Goal: Navigation & Orientation: Find specific page/section

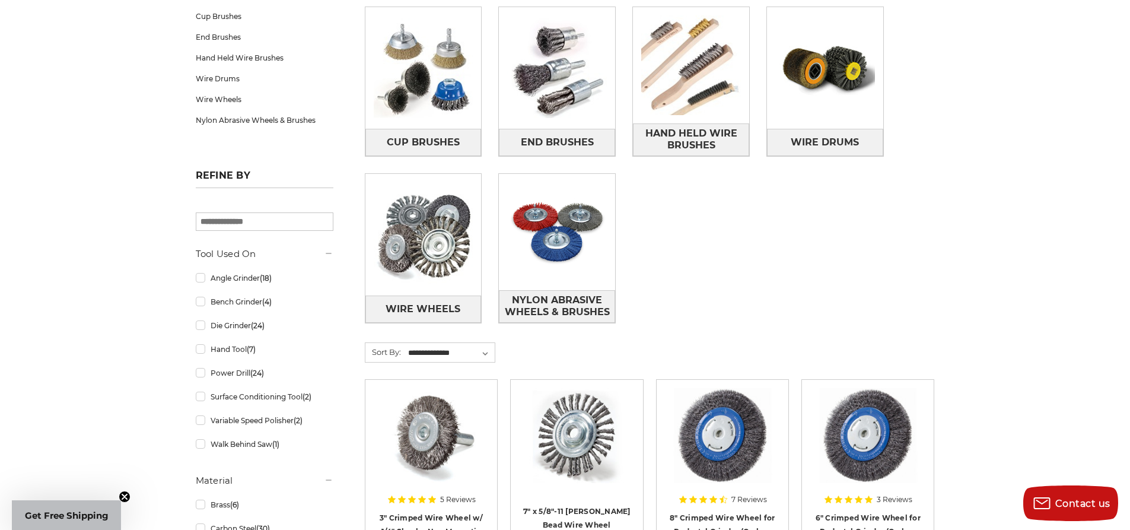
scroll to position [237, 0]
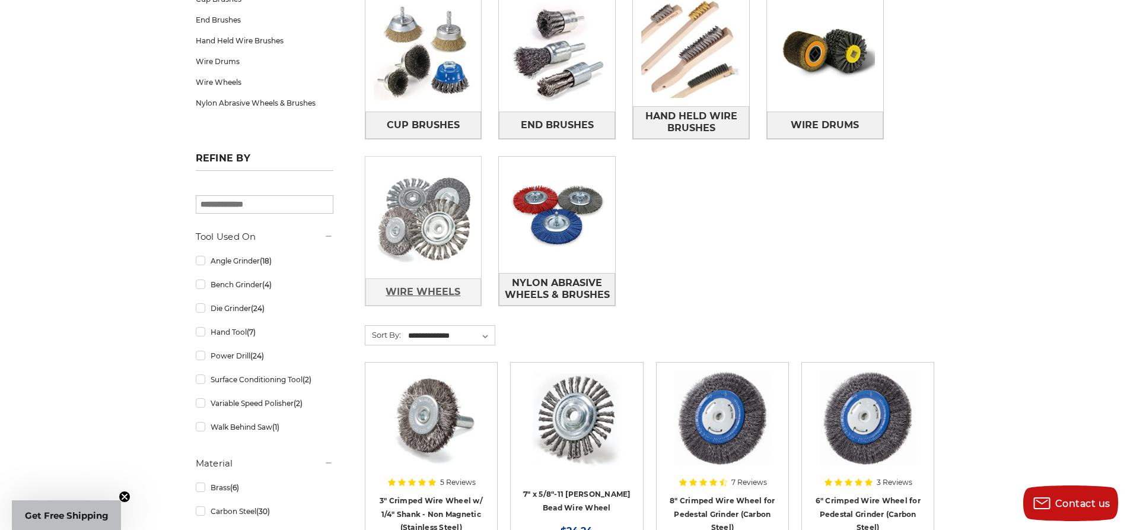
click at [416, 287] on span "Wire Wheels" at bounding box center [423, 292] width 75 height 20
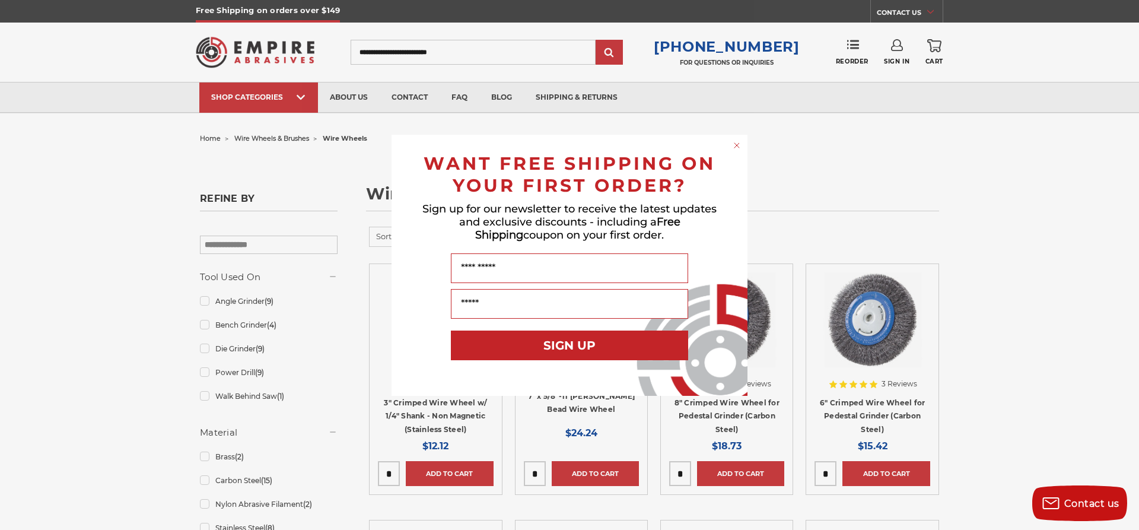
click at [735, 144] on circle "Close dialog" at bounding box center [736, 144] width 11 height 11
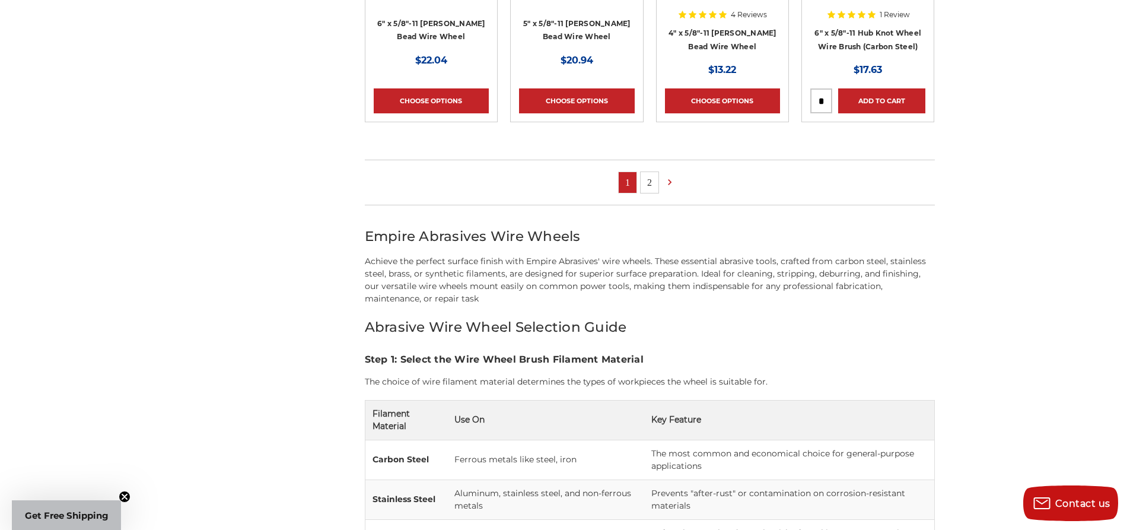
scroll to position [890, 0]
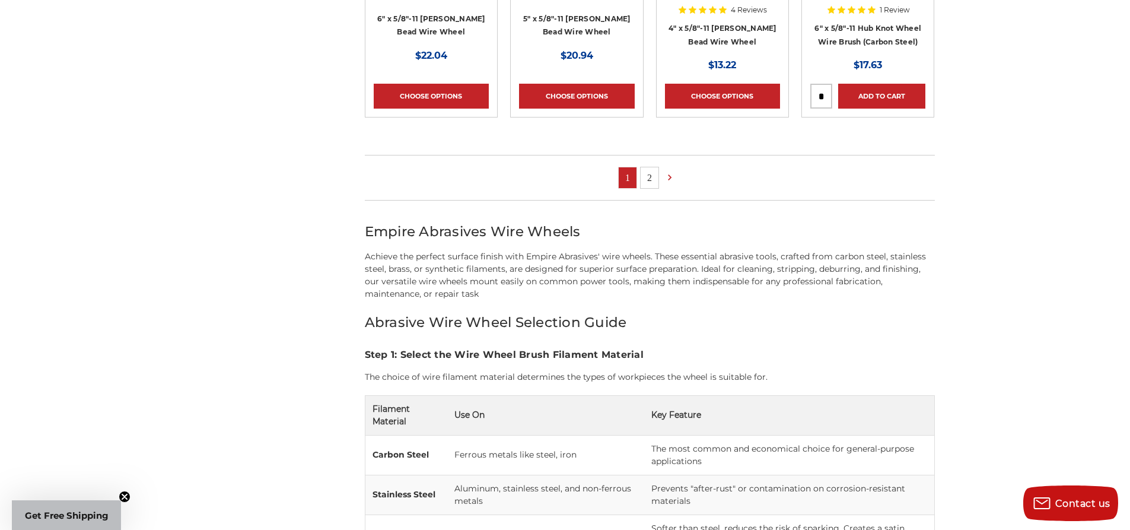
click at [650, 174] on link "2" at bounding box center [650, 177] width 18 height 21
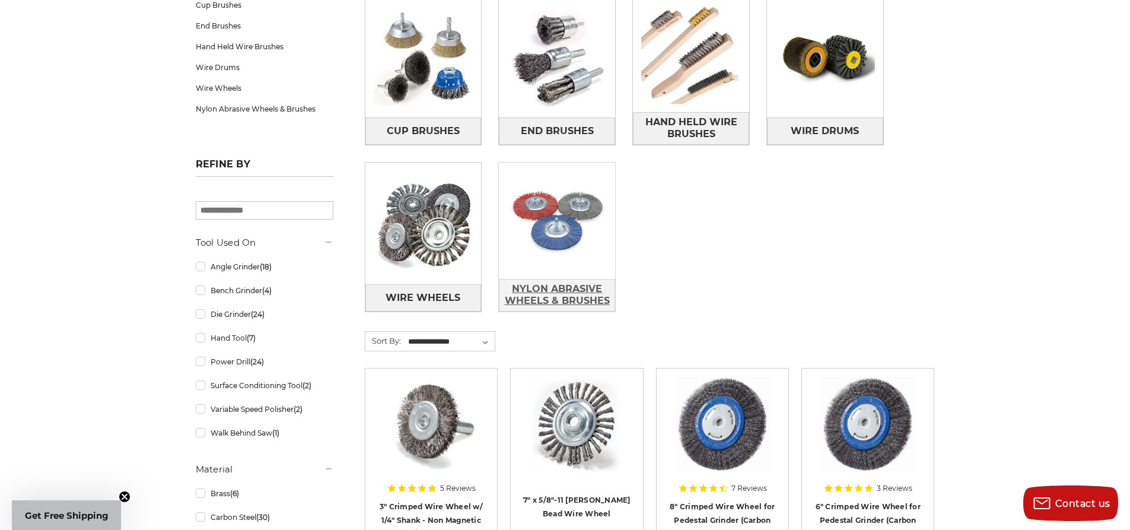
click at [564, 286] on span "Nylon Abrasive Wheels & Brushes" at bounding box center [556, 295] width 115 height 32
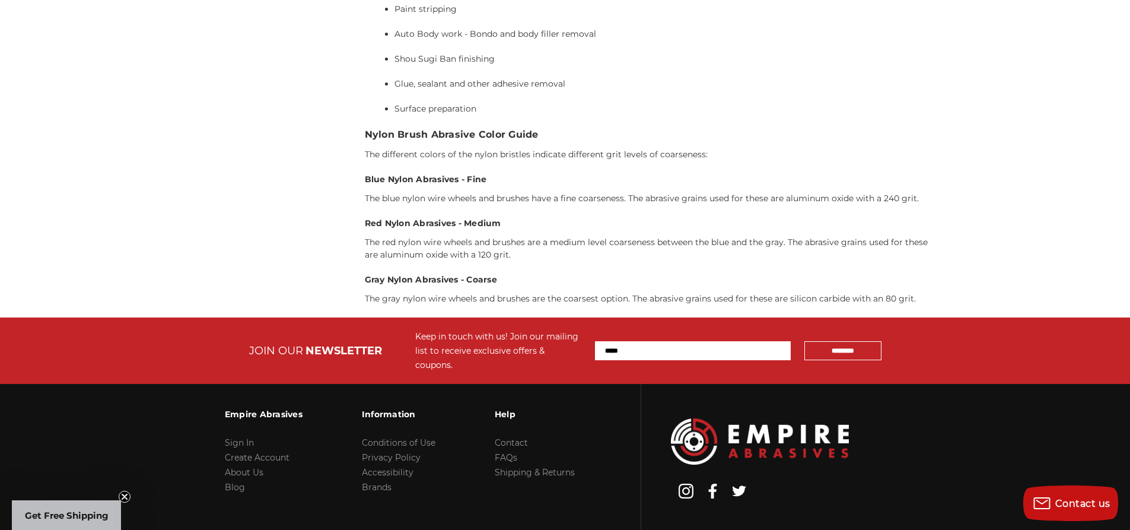
scroll to position [1122, 0]
